Goal: Find specific page/section: Find specific page/section

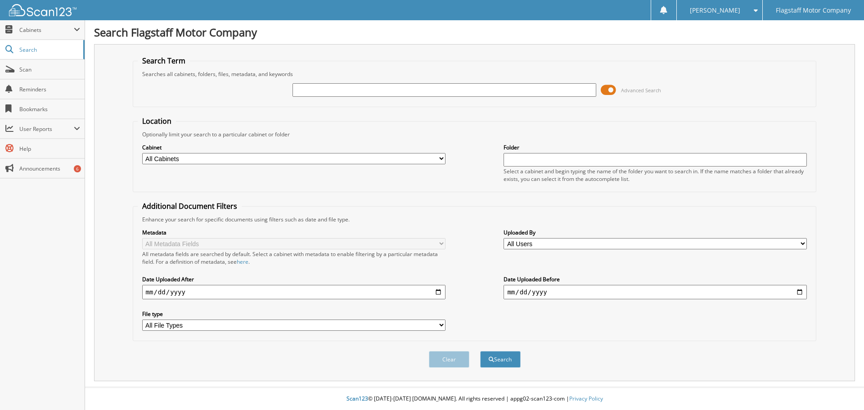
click at [326, 94] on input "text" at bounding box center [443, 89] width 303 height 13
click at [312, 85] on input "text" at bounding box center [443, 89] width 303 height 13
type input "S4646"
click at [480, 351] on button "Search" at bounding box center [500, 359] width 40 height 17
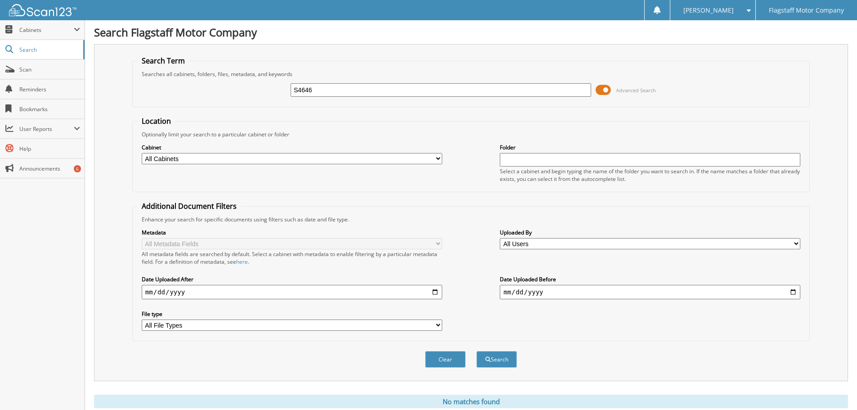
drag, startPoint x: 0, startPoint y: 0, endPoint x: 314, endPoint y: 89, distance: 325.8
click at [314, 89] on input "S4646" at bounding box center [441, 89] width 301 height 13
drag, startPoint x: 316, startPoint y: 90, endPoint x: 281, endPoint y: 93, distance: 35.6
click at [281, 93] on div "S4646 Advanced Search" at bounding box center [471, 90] width 668 height 24
type input "X4646"
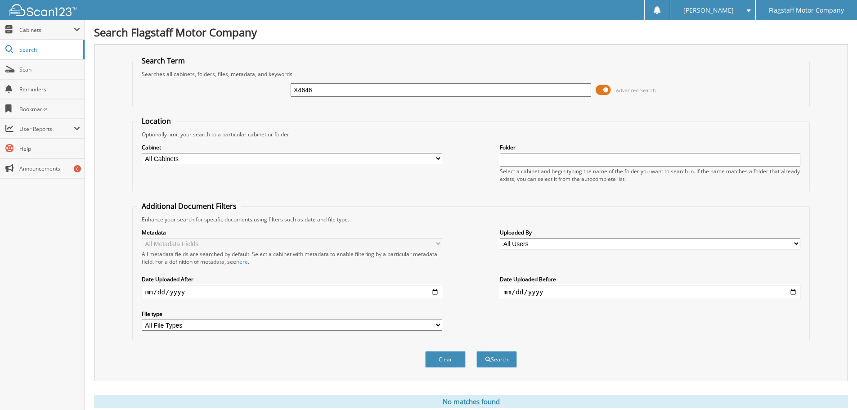
click at [476, 351] on button "Search" at bounding box center [496, 359] width 40 height 17
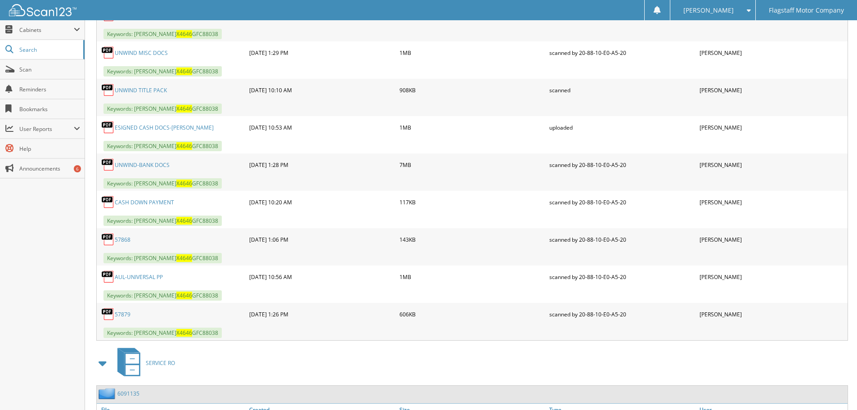
scroll to position [360, 0]
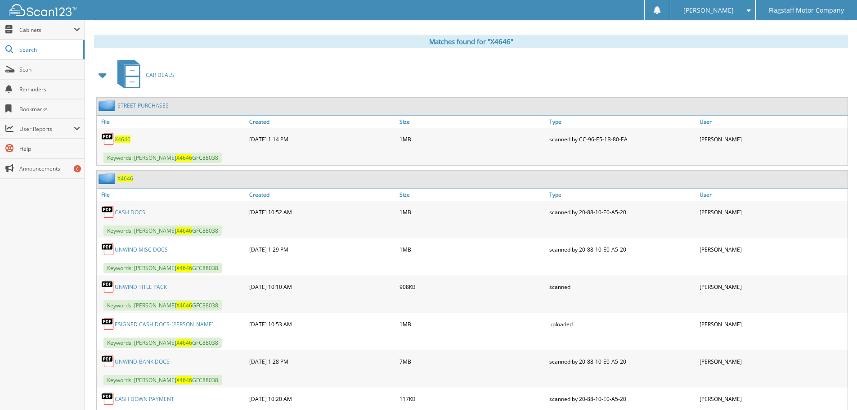
click at [124, 180] on span "X4646" at bounding box center [125, 179] width 16 height 8
